Goal: Answer question/provide support

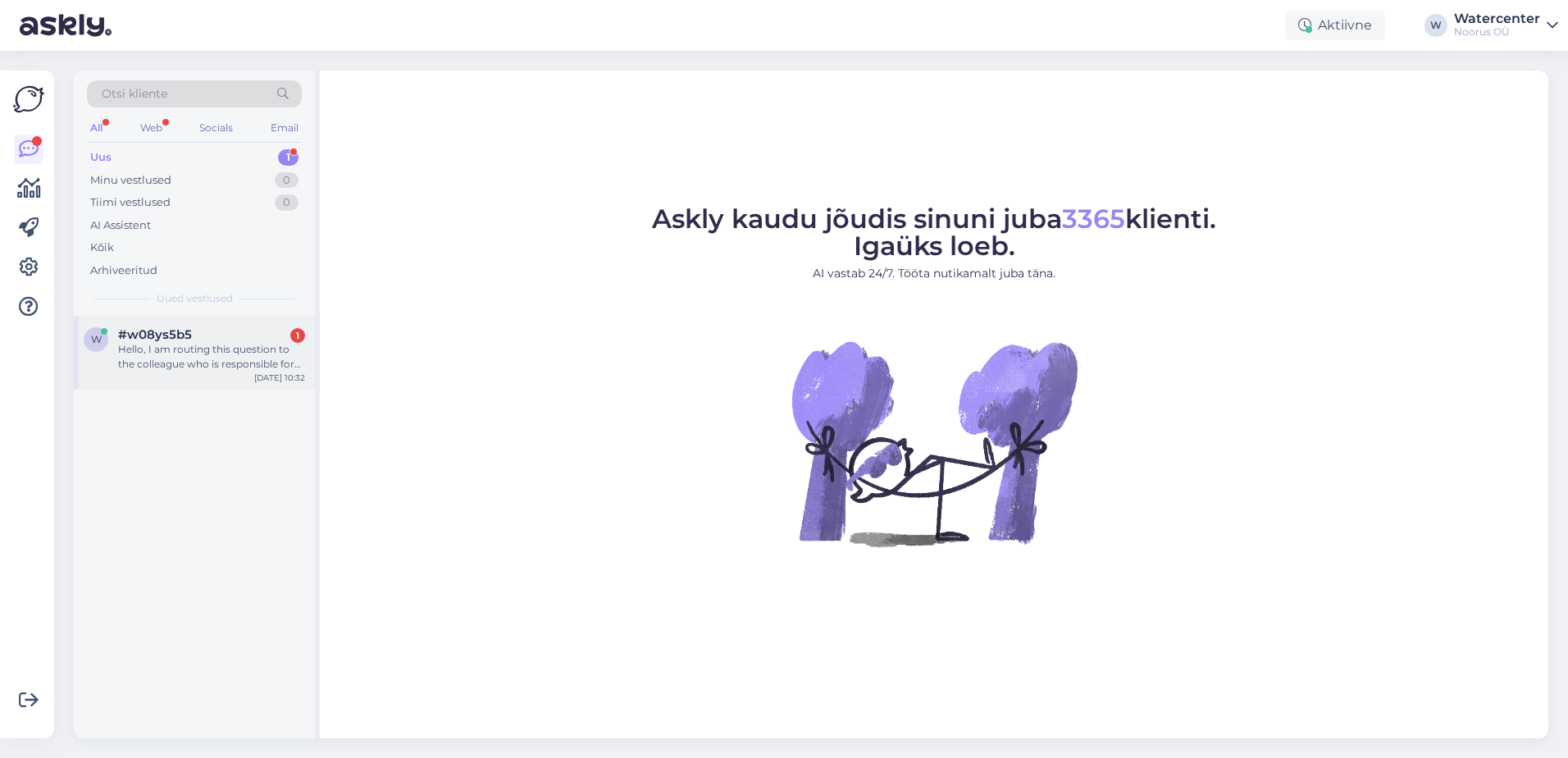
click at [239, 351] on div "Hello, I am routing this question to the colleague who is responsible for this …" at bounding box center [212, 357] width 187 height 30
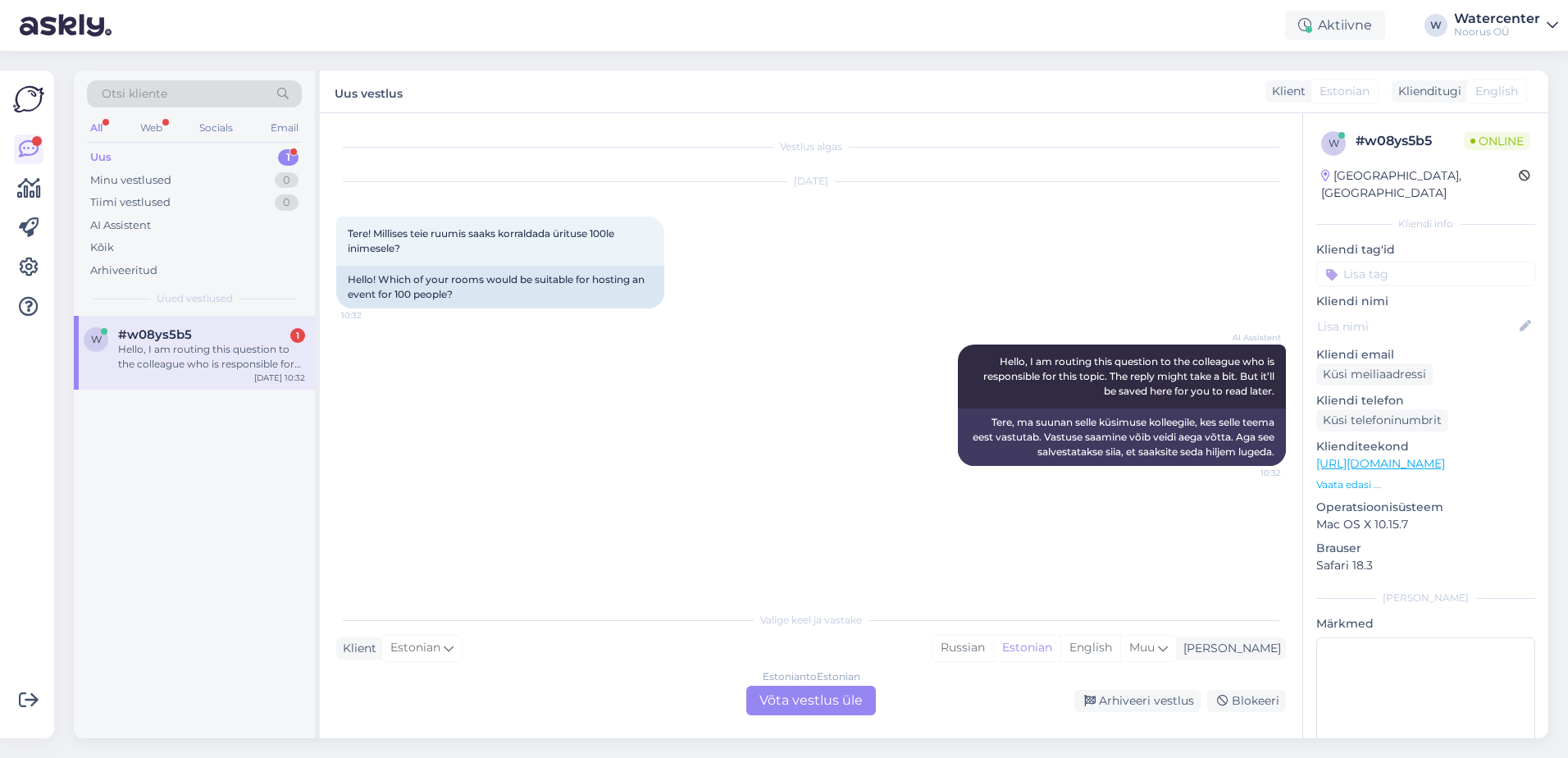
click at [819, 699] on div "Estonian to Estonian Võta vestlus üle" at bounding box center [811, 700] width 129 height 30
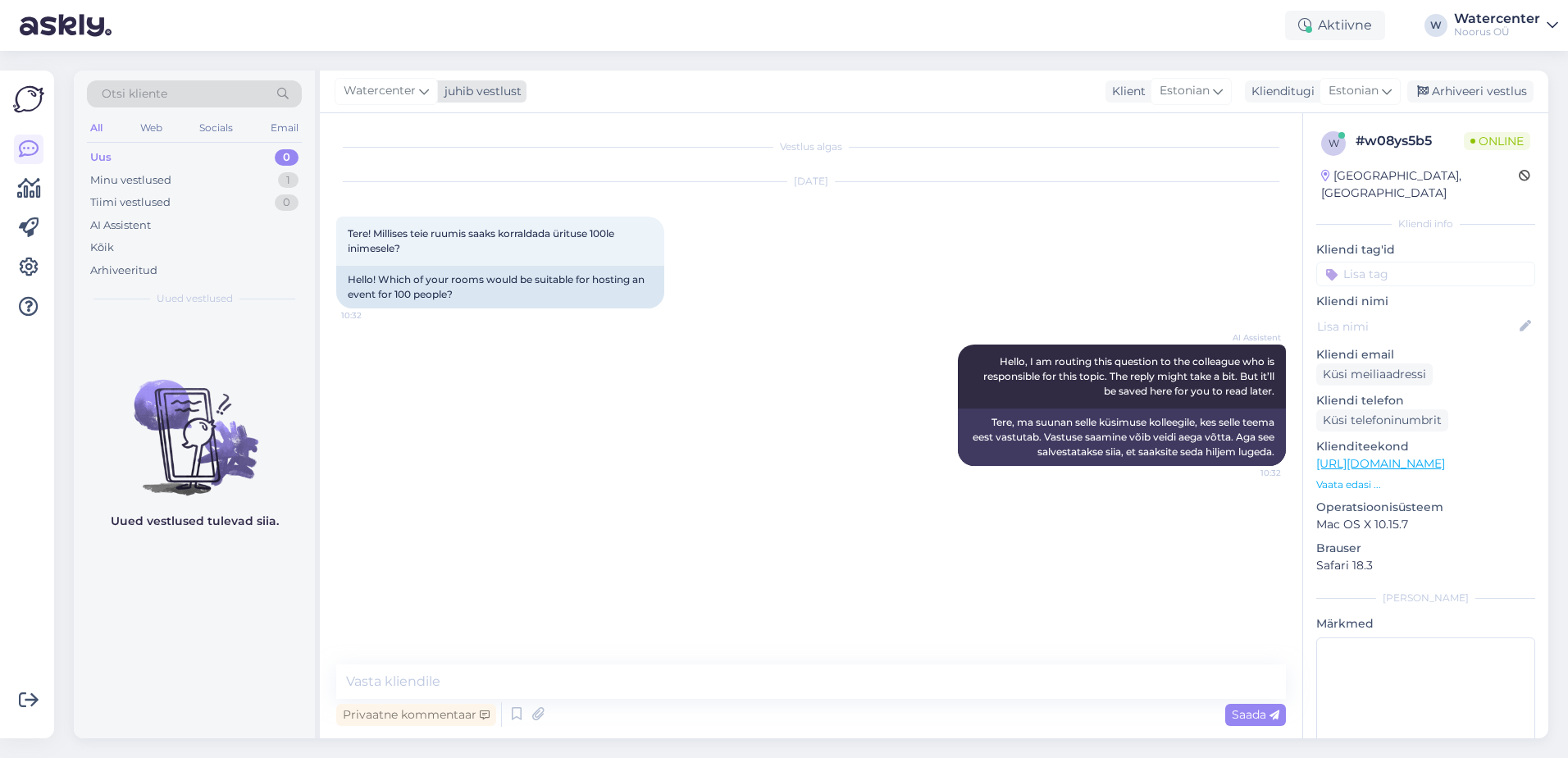
click at [388, 94] on span "Watercenter" at bounding box center [380, 91] width 73 height 18
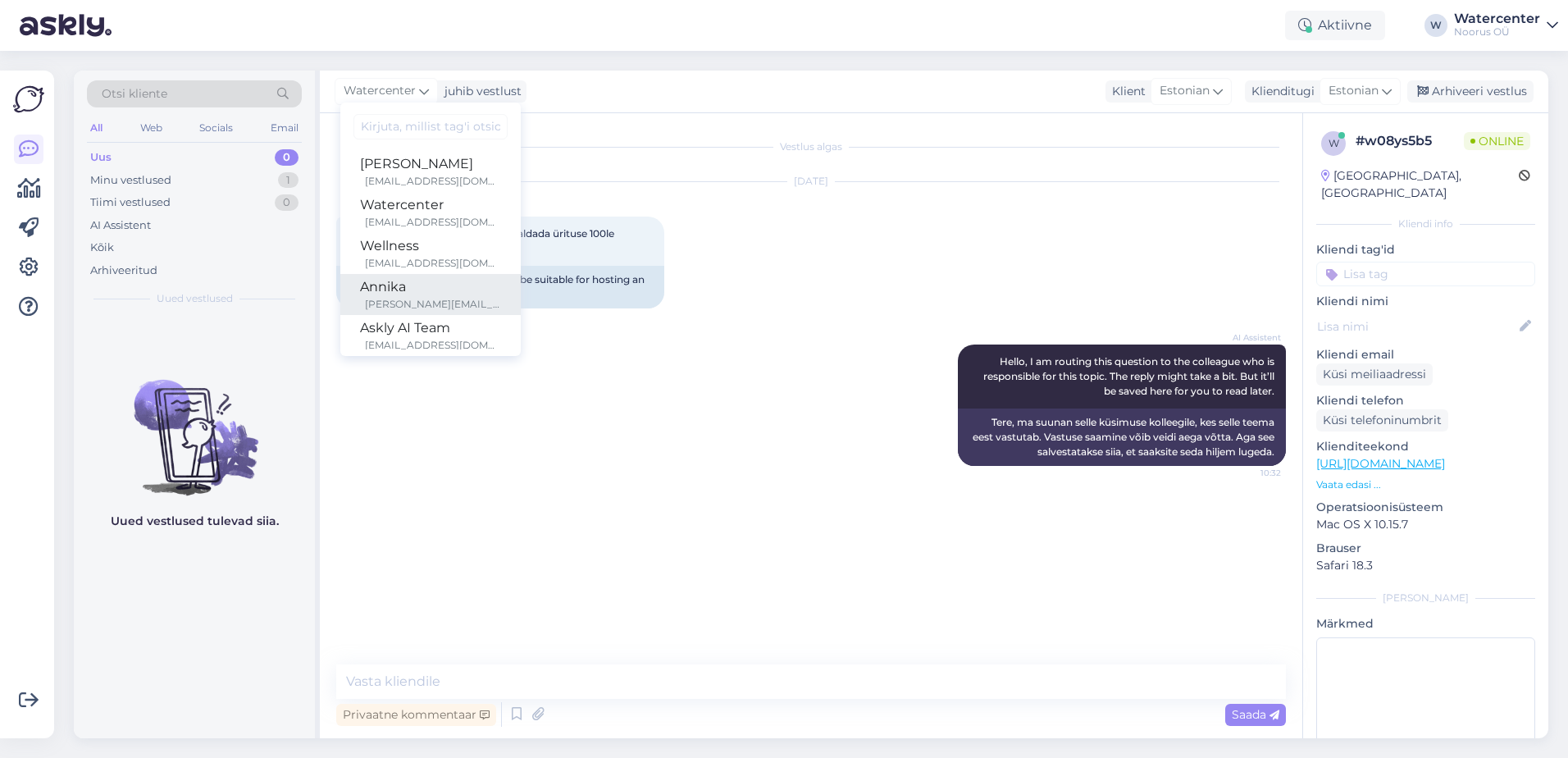
click at [441, 293] on div "Annika" at bounding box center [430, 287] width 141 height 20
